Goal: Find specific page/section

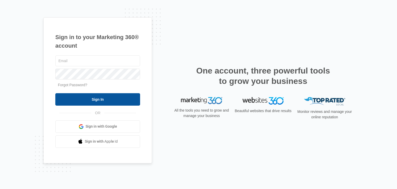
type input "[EMAIL_ADDRESS][DOMAIN_NAME]"
click at [121, 105] on input "Sign In" at bounding box center [97, 99] width 85 height 12
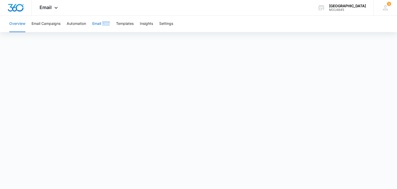
drag, startPoint x: 111, startPoint y: 27, endPoint x: 103, endPoint y: 25, distance: 8.0
click at [103, 25] on div "Overview Email Campaigns Automation Email Lists Templates Insights Settings" at bounding box center [198, 24] width 385 height 17
click at [103, 25] on button "Email Lists" at bounding box center [101, 24] width 18 height 17
